Goal: Check status: Check status

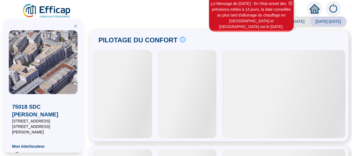
click at [290, 4] on icon "close-circle" at bounding box center [290, 3] width 4 height 4
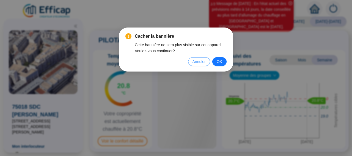
click at [205, 60] on span "Annuler" at bounding box center [198, 62] width 13 height 6
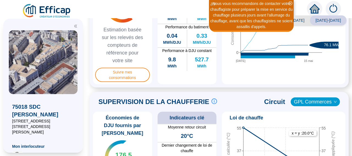
scroll to position [176, 0]
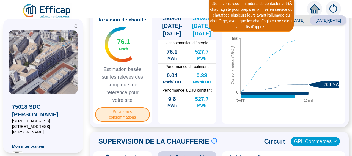
click at [128, 121] on span "Suivre mes consommations" at bounding box center [122, 114] width 55 height 14
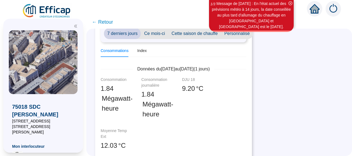
scroll to position [80, 0]
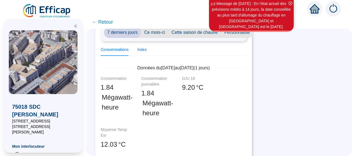
click at [146, 47] on div "Index" at bounding box center [141, 50] width 9 height 6
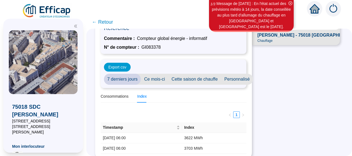
click at [163, 74] on span "Ce mois-ci" at bounding box center [154, 79] width 27 height 11
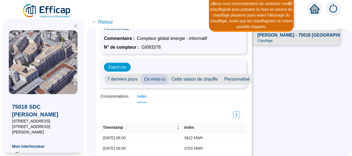
click at [204, 74] on span "Cette saison de chauffe" at bounding box center [194, 79] width 53 height 11
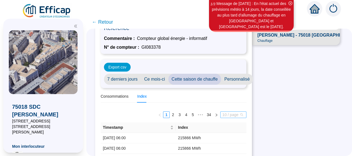
click at [244, 112] on span "10 / page" at bounding box center [233, 115] width 22 height 6
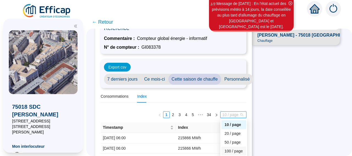
click at [243, 148] on div "100 / page" at bounding box center [233, 151] width 18 height 6
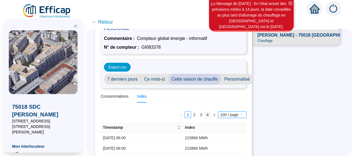
click at [210, 112] on link "4" at bounding box center [207, 115] width 6 height 6
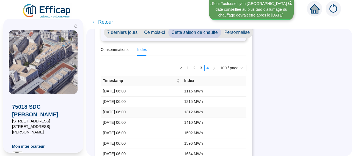
scroll to position [51, 0]
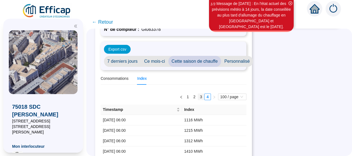
click at [204, 94] on link "3" at bounding box center [201, 97] width 6 height 6
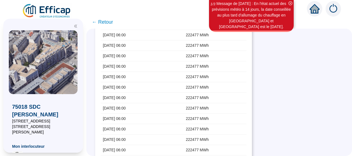
scroll to position [0, 0]
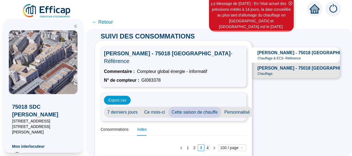
click at [210, 144] on link "4" at bounding box center [207, 147] width 6 height 6
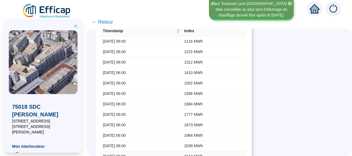
scroll to position [64, 0]
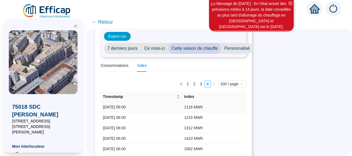
drag, startPoint x: 204, startPoint y: 99, endPoint x: 232, endPoint y: 99, distance: 27.5
click at [232, 102] on tr "[DATE] 06:00 1116 MWh" at bounding box center [174, 107] width 146 height 10
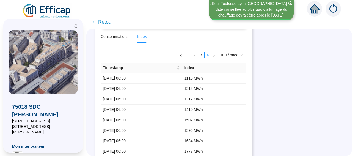
scroll to position [93, 0]
click at [204, 52] on link "3" at bounding box center [201, 55] width 6 height 6
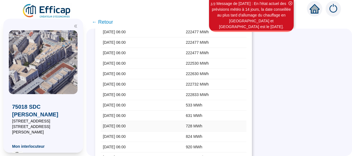
scroll to position [1039, 0]
